Goal: Information Seeking & Learning: Learn about a topic

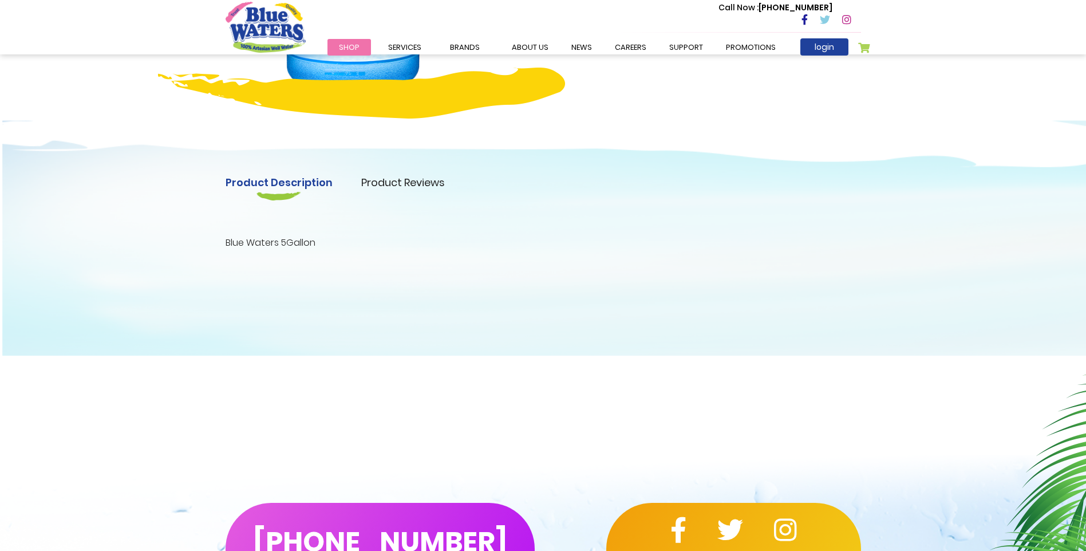
scroll to position [286, 0]
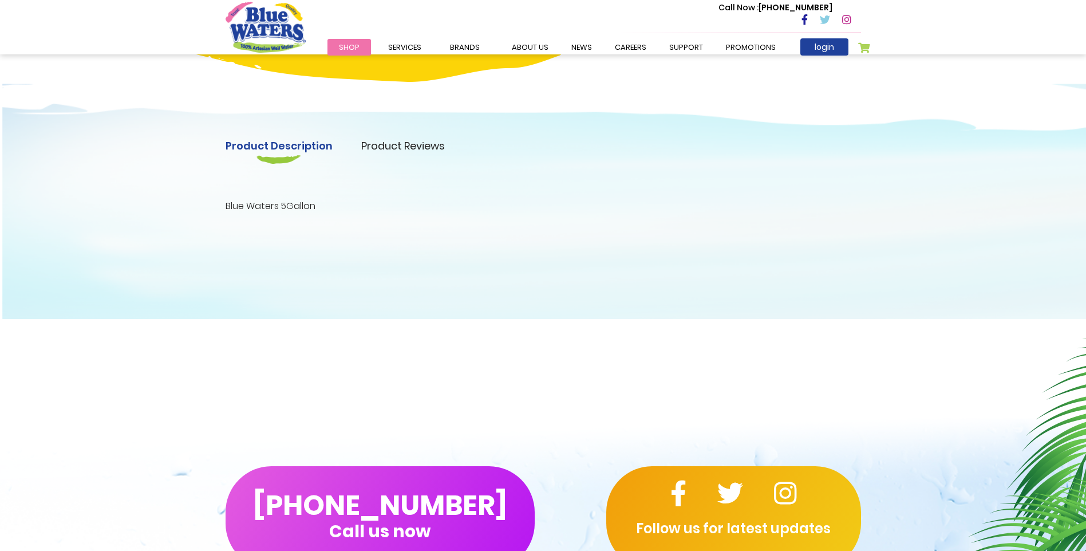
click at [393, 144] on link "Product Reviews" at bounding box center [403, 145] width 84 height 15
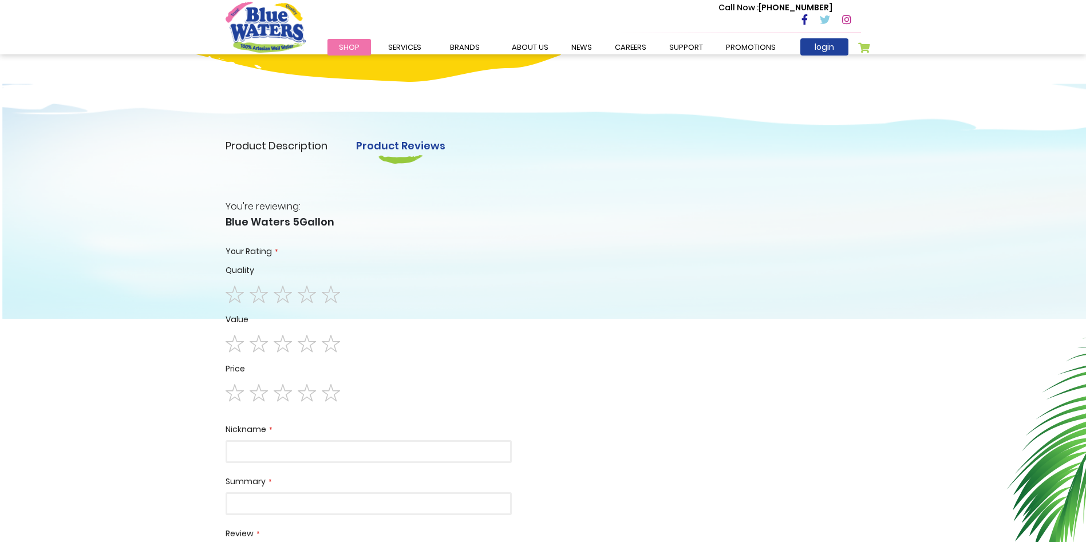
click at [321, 145] on link "Product Description" at bounding box center [277, 145] width 102 height 15
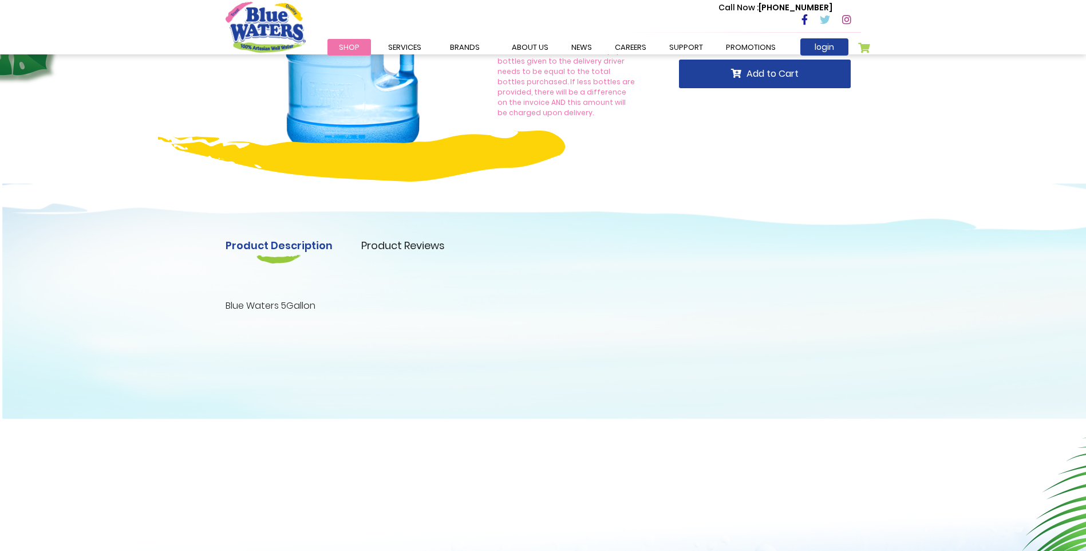
scroll to position [0, 0]
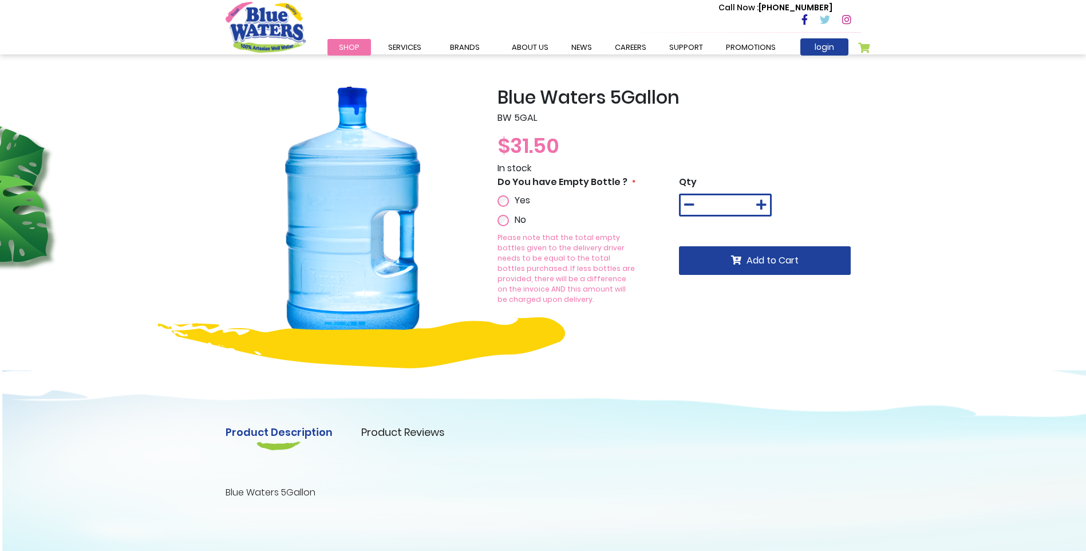
click at [613, 352] on div "Product Description Product Reviews Product Locator Blue Waters 5Gallon Write Y…" at bounding box center [543, 473] width 1086 height 265
click at [358, 44] on link "Shop" at bounding box center [350, 47] width 44 height 17
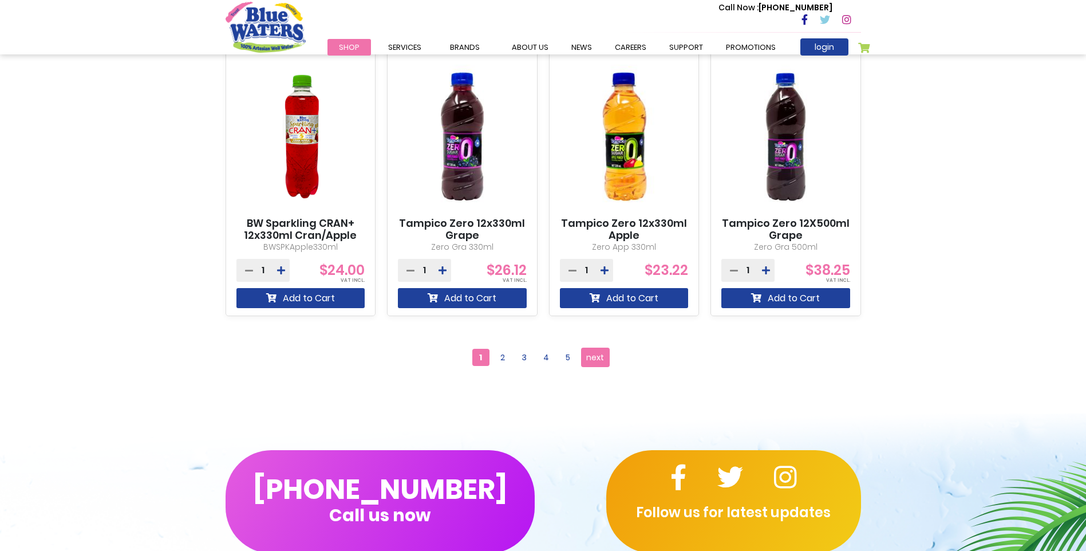
scroll to position [1202, 0]
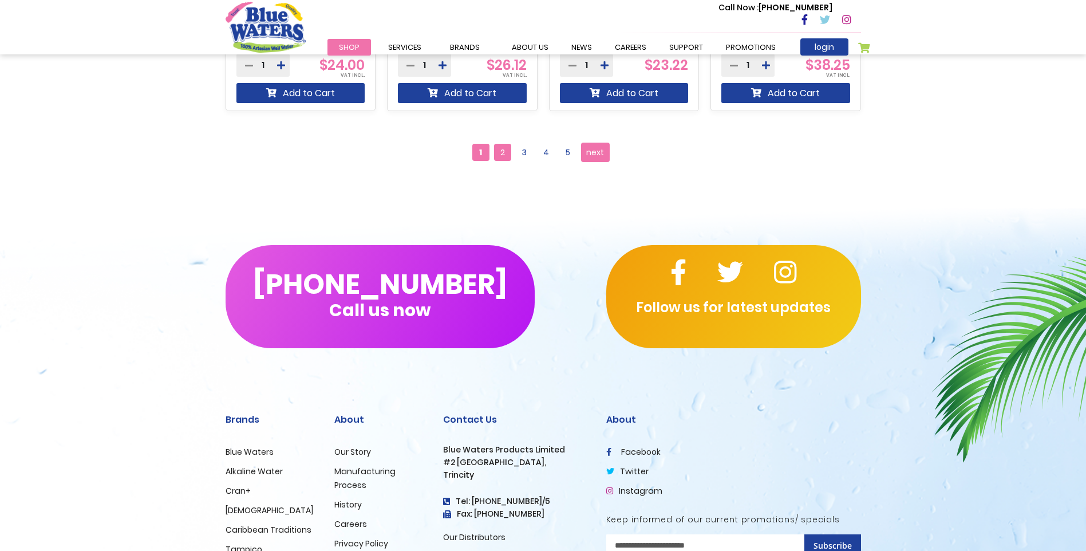
click at [502, 153] on span "2" at bounding box center [502, 152] width 17 height 17
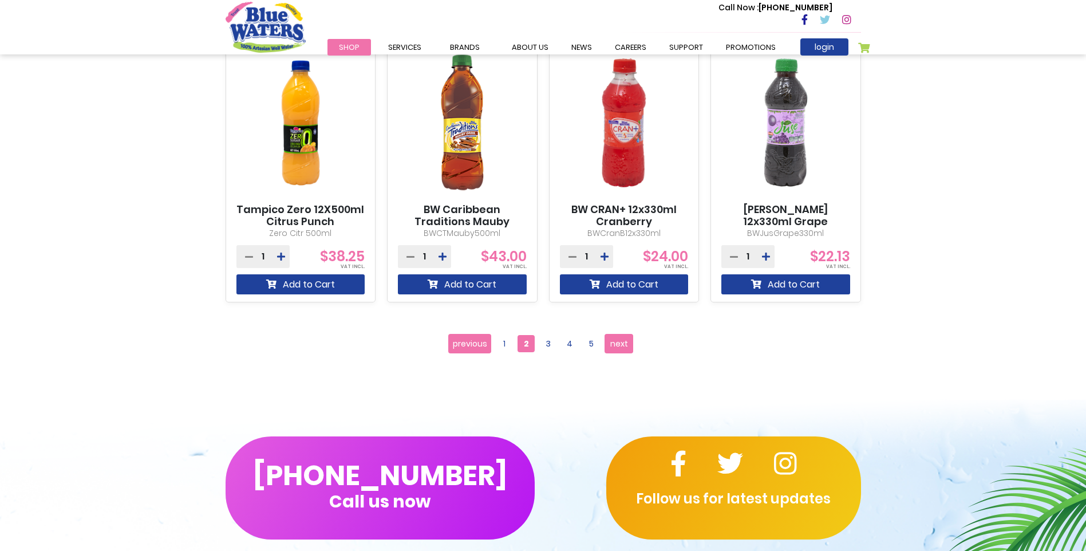
scroll to position [1088, 0]
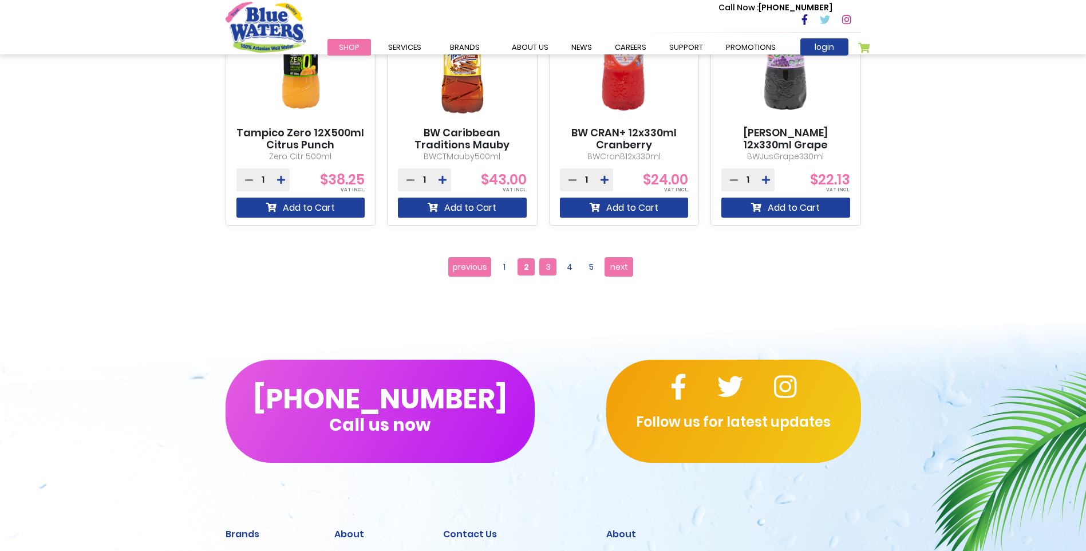
click at [551, 273] on span "3" at bounding box center [547, 266] width 17 height 17
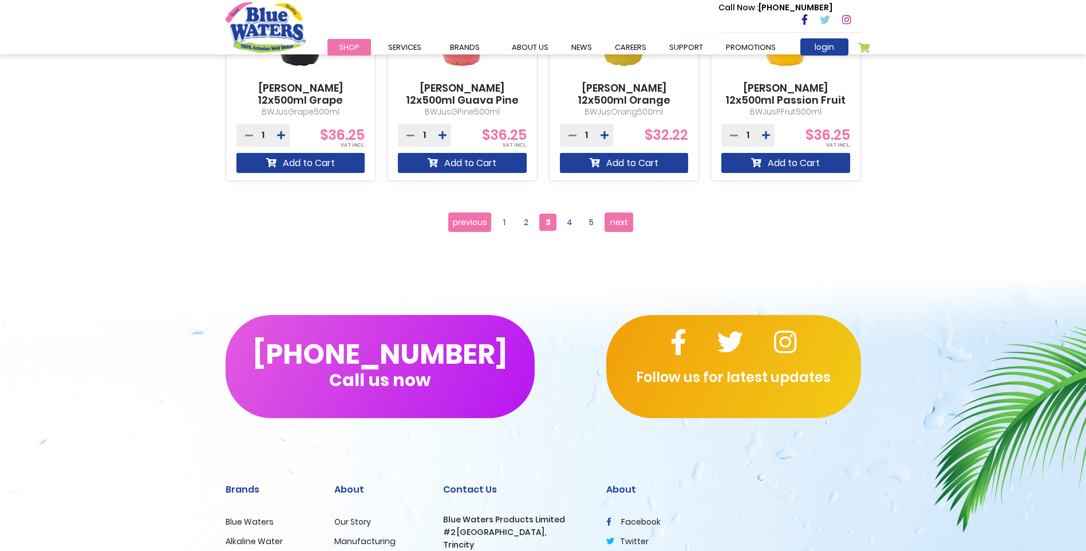
scroll to position [1145, 0]
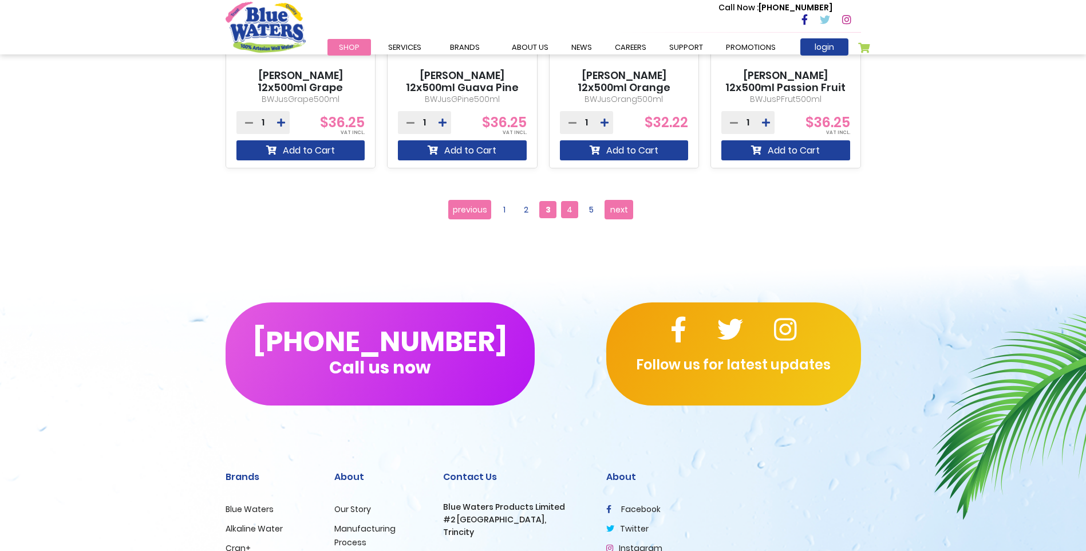
click at [574, 211] on span "4" at bounding box center [569, 209] width 17 height 17
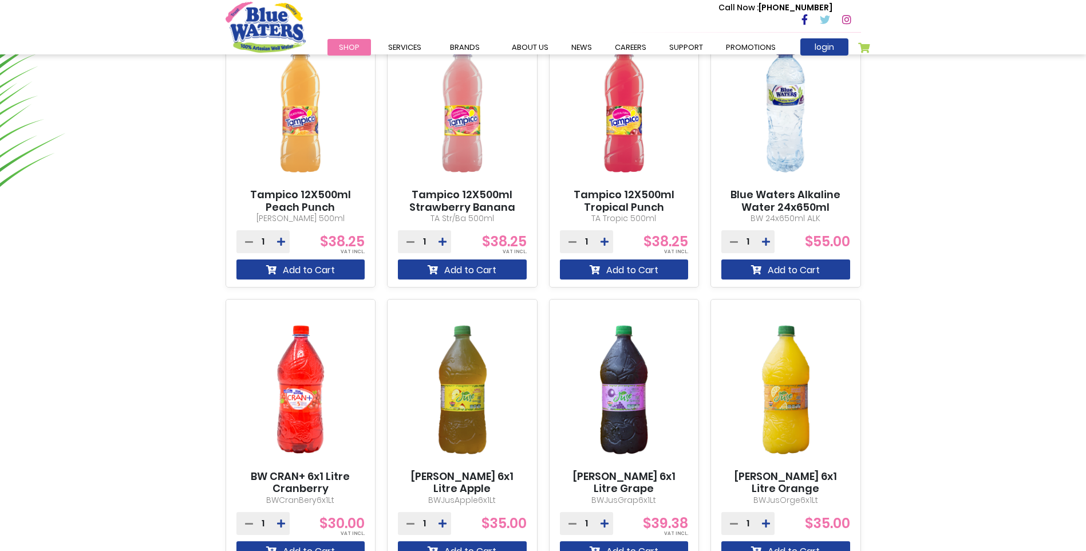
scroll to position [1088, 0]
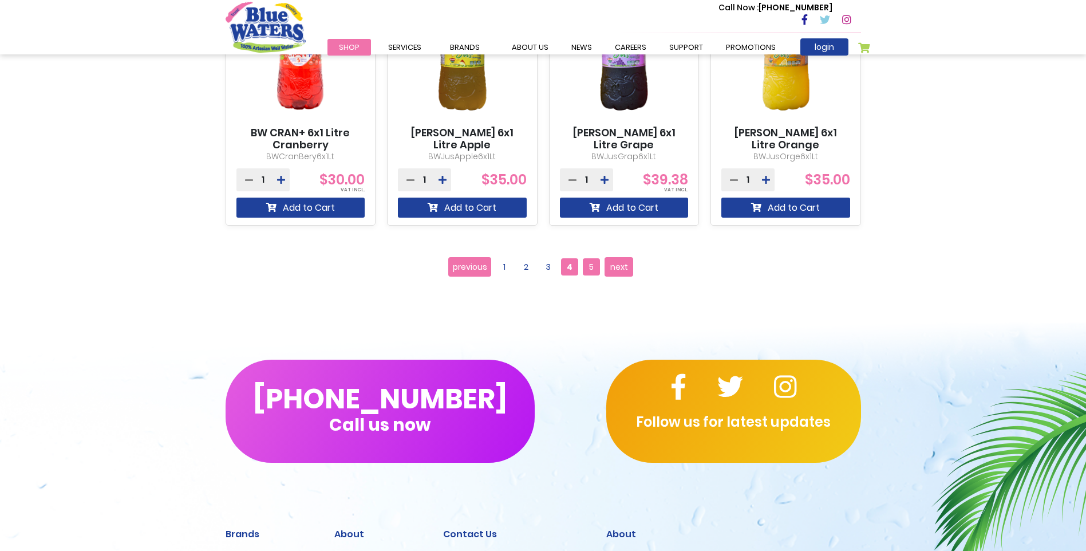
click at [592, 271] on span "5" at bounding box center [591, 266] width 17 height 17
